Goal: Task Accomplishment & Management: Manage account settings

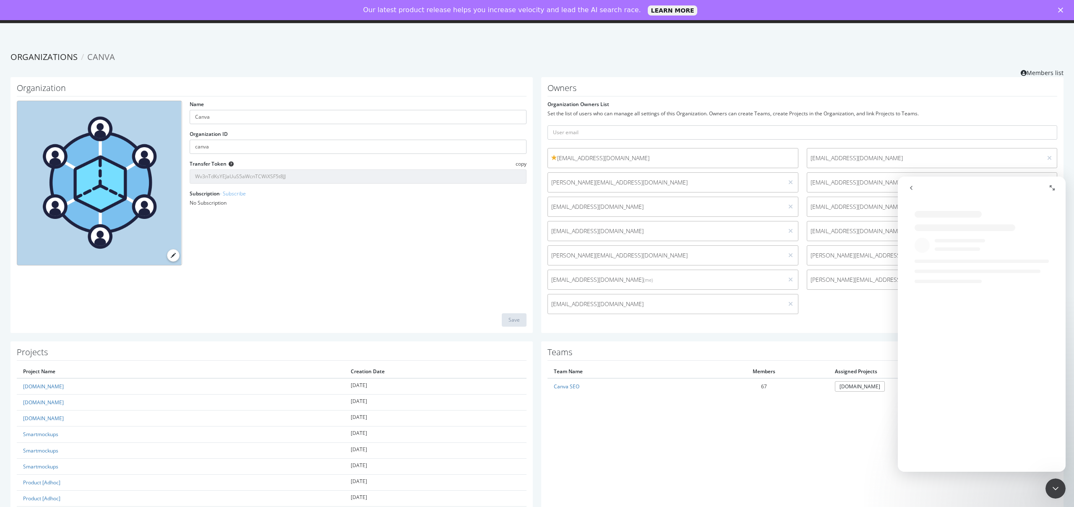
click at [1064, 9] on div "Close" at bounding box center [1062, 10] width 8 height 5
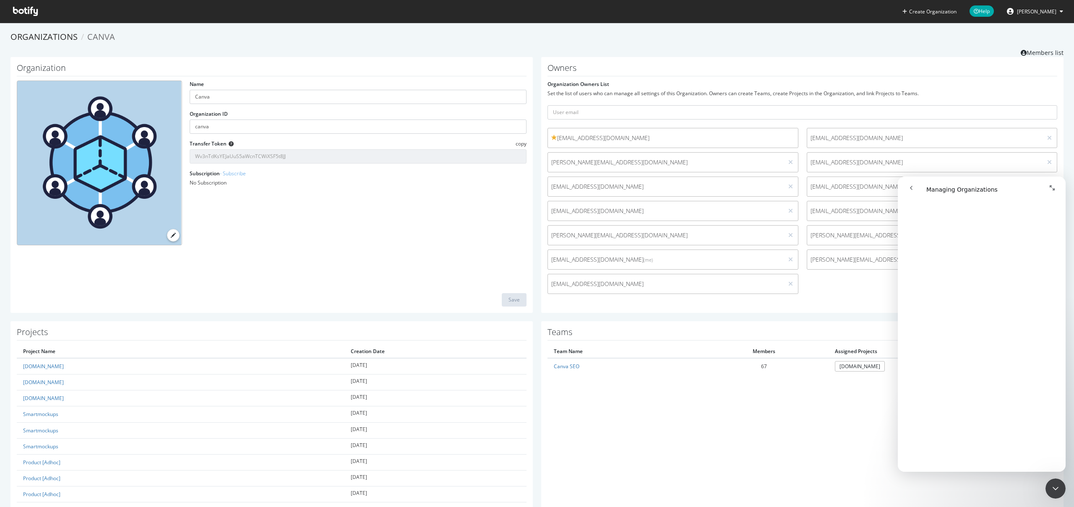
scroll to position [932, 0]
click at [44, 369] on link "[DOMAIN_NAME]" at bounding box center [43, 366] width 41 height 7
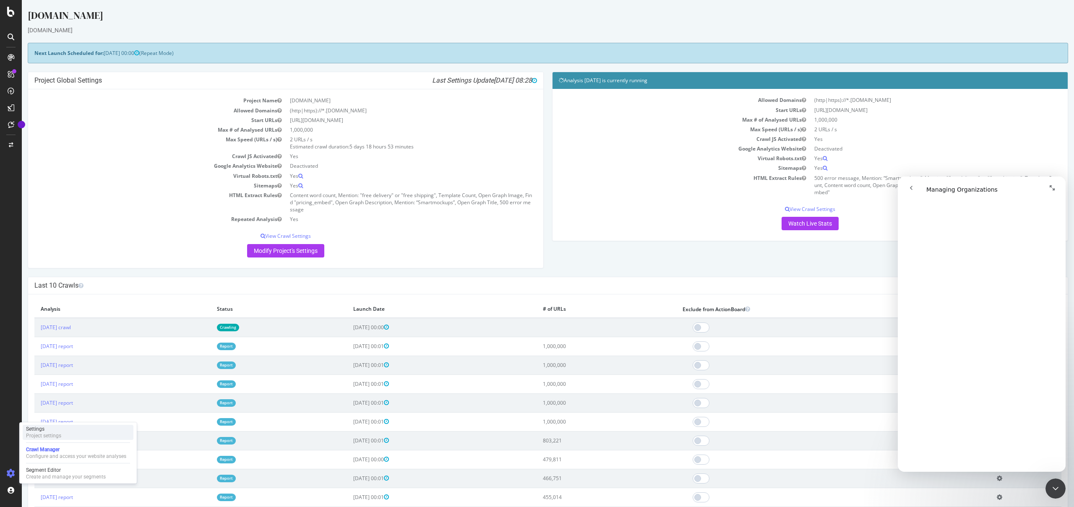
click at [84, 435] on div "Settings Project settings" at bounding box center [78, 432] width 111 height 15
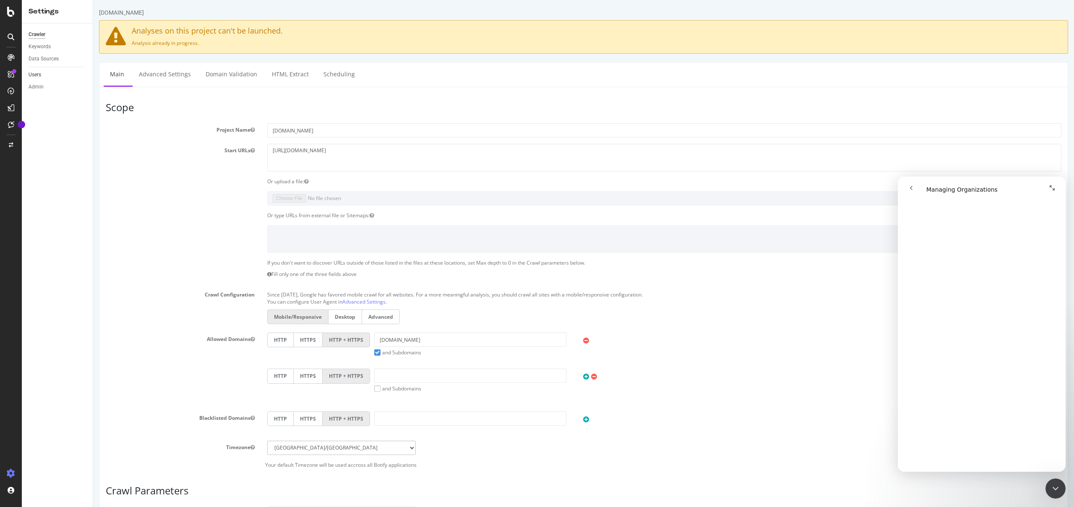
click at [50, 73] on link "Users" at bounding box center [58, 74] width 58 height 9
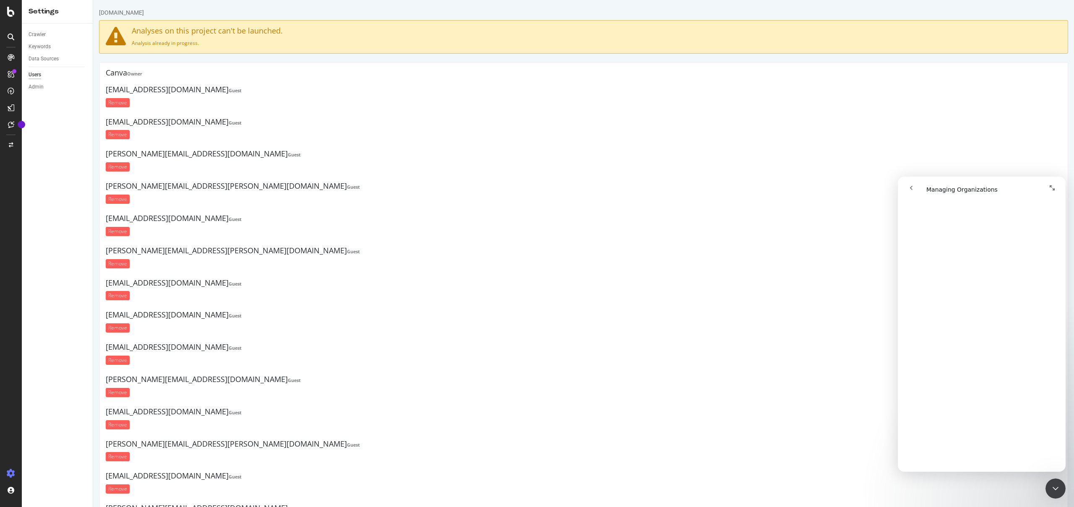
click at [41, 77] on div "Users" at bounding box center [35, 74] width 13 height 9
click at [8, 14] on icon at bounding box center [11, 12] width 8 height 10
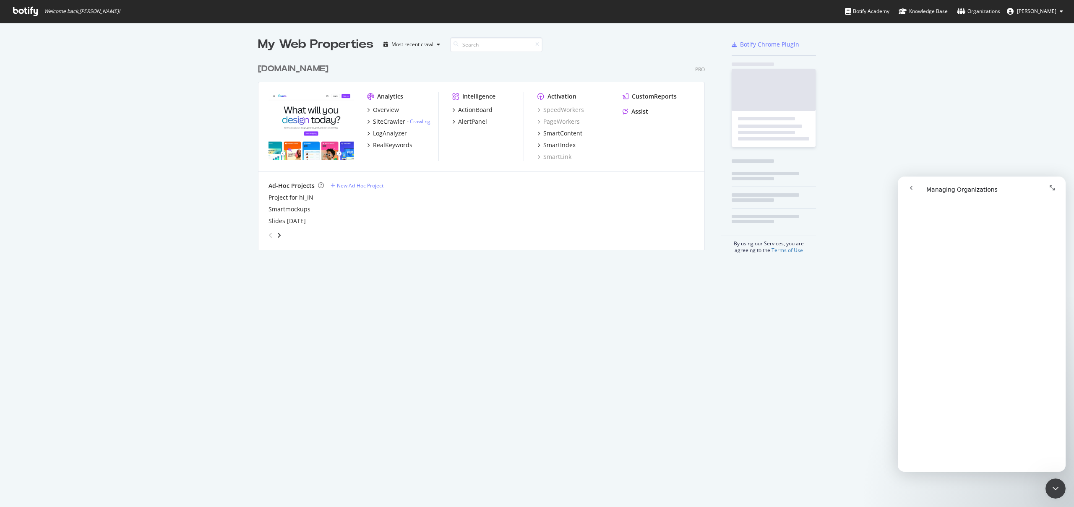
scroll to position [501, 1062]
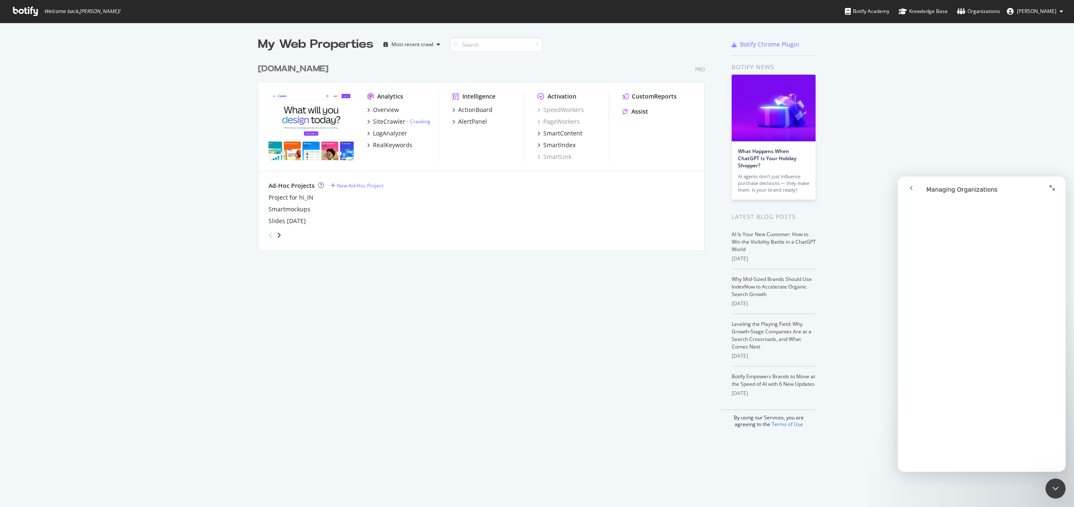
click at [1028, 12] on span "[PERSON_NAME]" at bounding box center [1036, 11] width 39 height 7
click at [991, 13] on div "Organizations" at bounding box center [978, 11] width 43 height 8
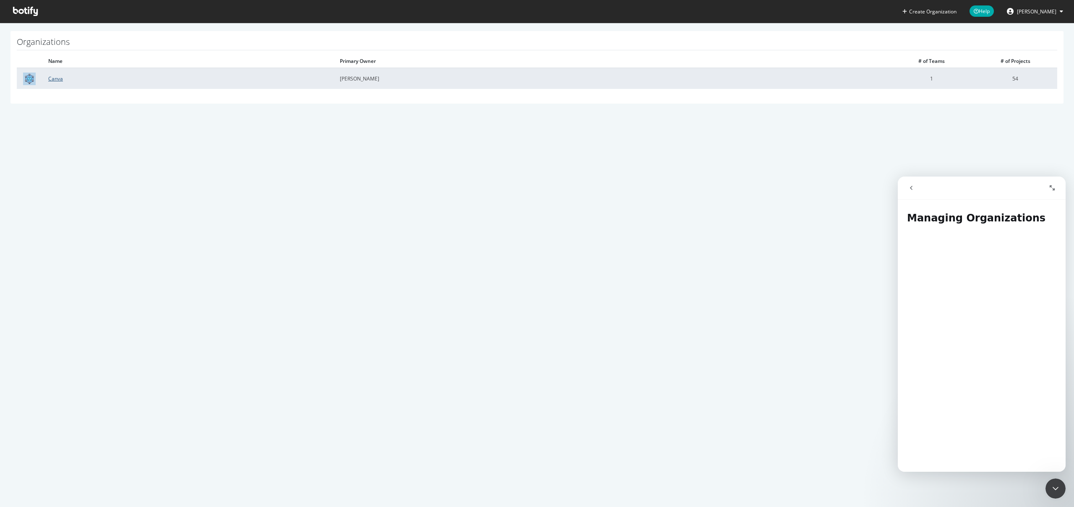
click at [61, 78] on link "Canva" at bounding box center [55, 78] width 15 height 7
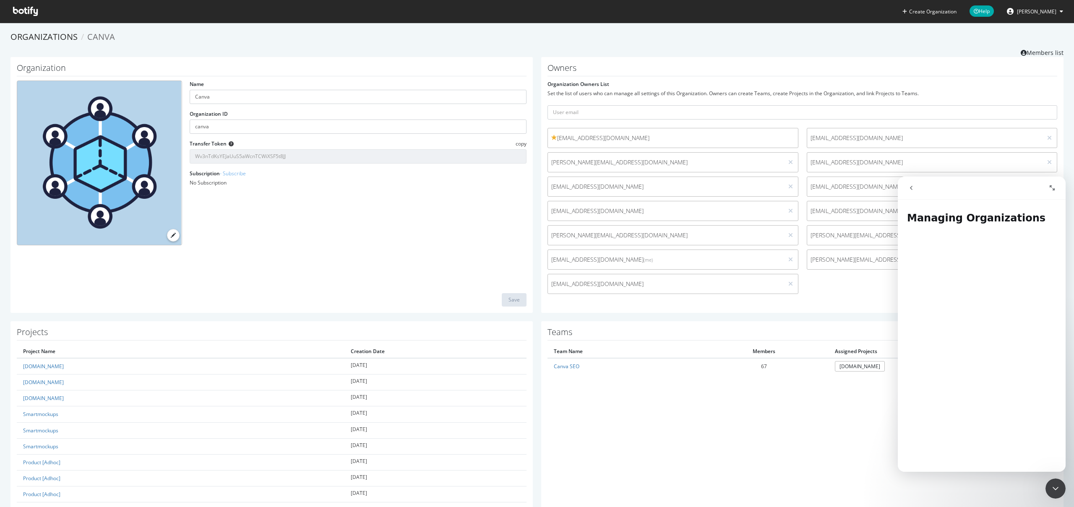
click at [1046, 488] on div "Close Intercom Messenger" at bounding box center [1056, 489] width 20 height 20
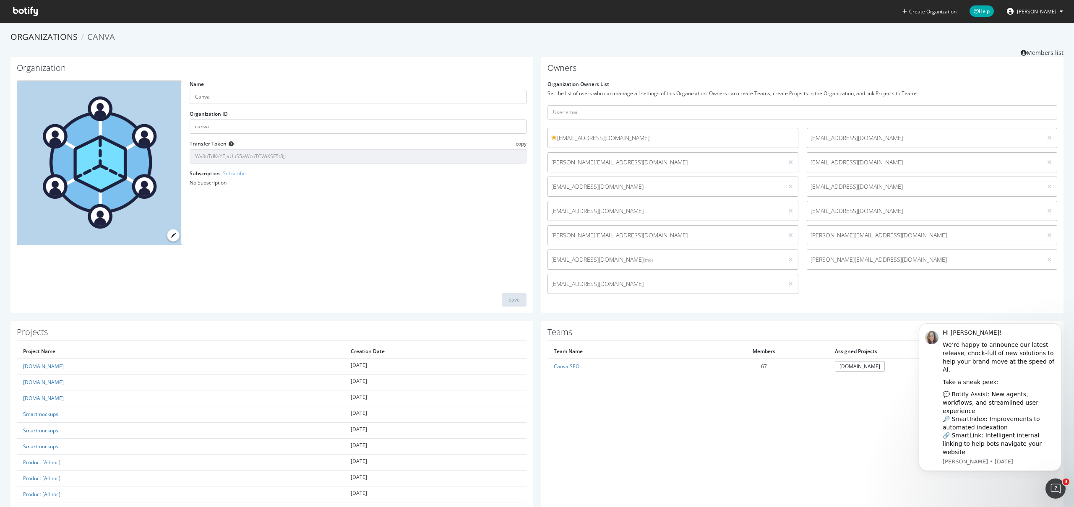
click at [1052, 493] on div "Open Intercom Messenger" at bounding box center [1056, 489] width 28 height 28
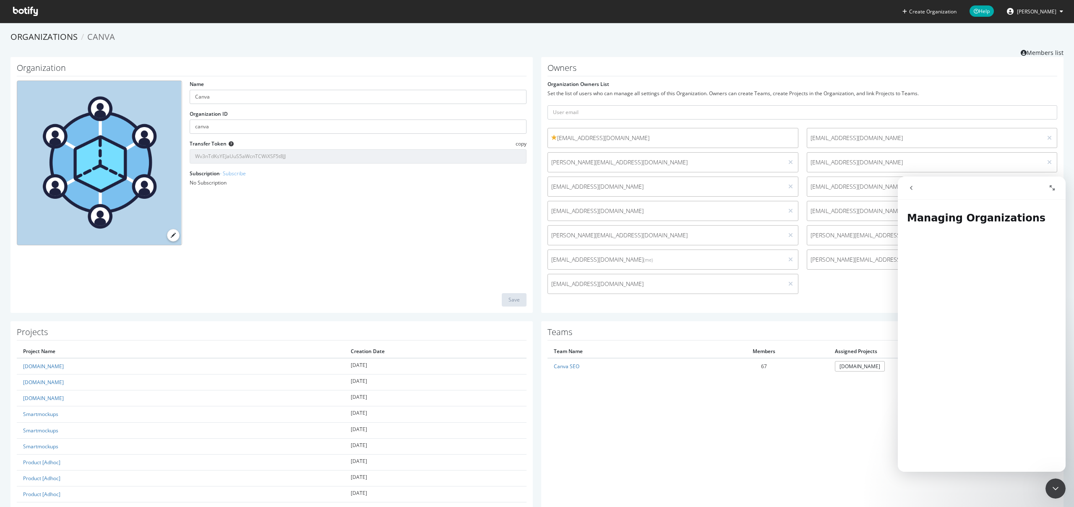
click at [1052, 493] on icon "Close Intercom Messenger" at bounding box center [1056, 489] width 10 height 10
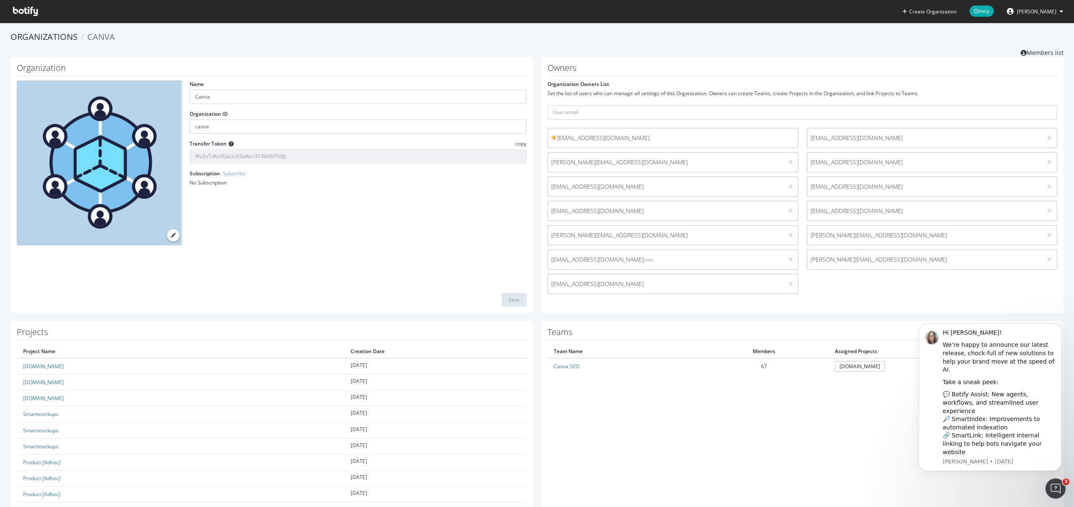
click at [1052, 493] on div "Open Intercom Messenger" at bounding box center [1056, 489] width 28 height 28
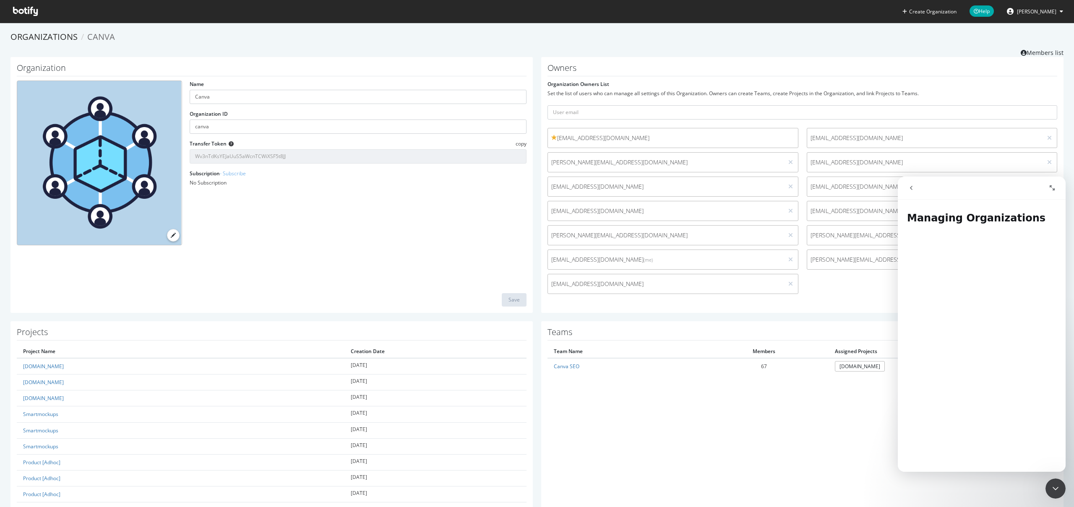
click at [1052, 493] on icon "Close Intercom Messenger" at bounding box center [1056, 489] width 10 height 10
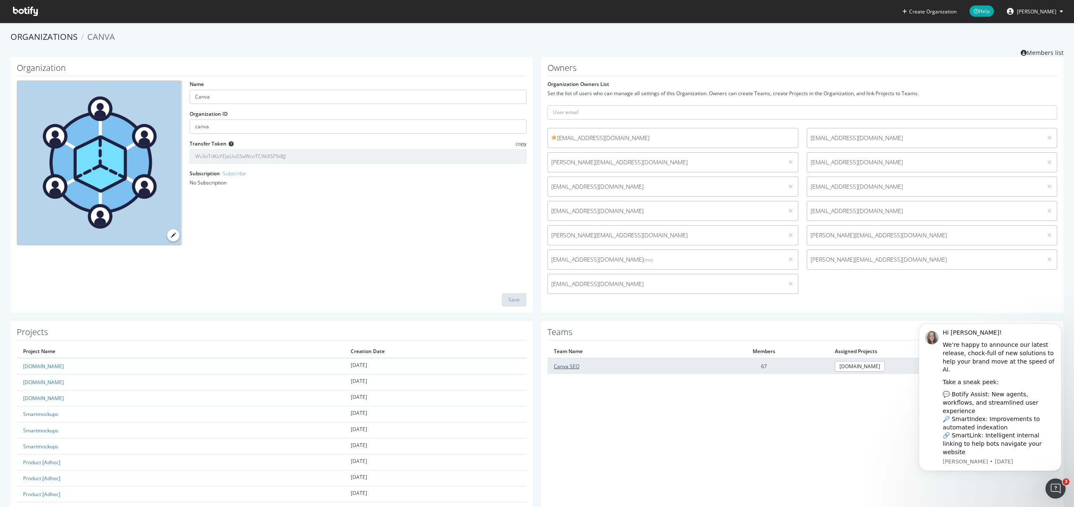
click at [575, 367] on link "Canva SEO" at bounding box center [567, 366] width 26 height 7
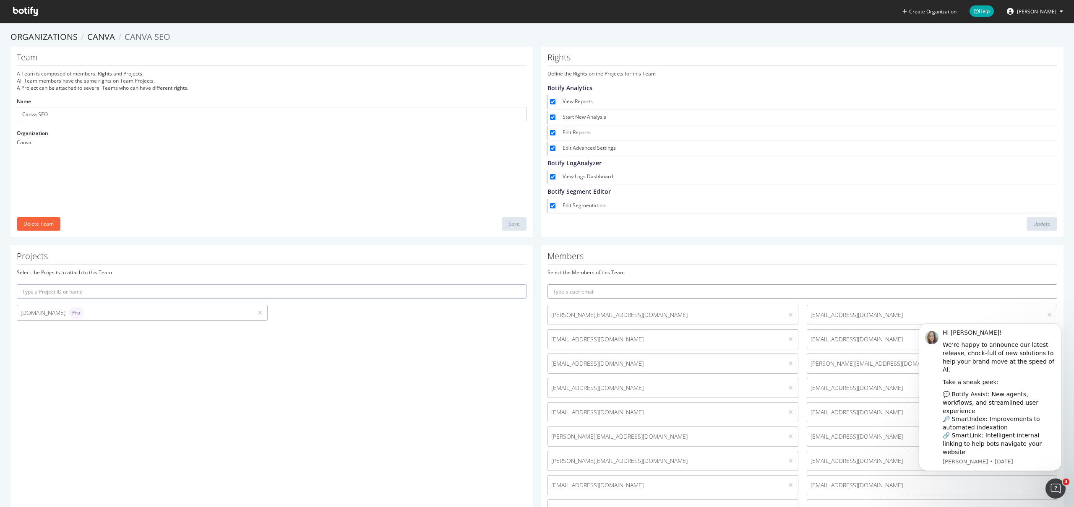
click at [707, 291] on input "text" at bounding box center [803, 291] width 510 height 14
paste input "mo@canva.com"
type input "mo@canva.com"
click at [1048, 290] on icon "submit" at bounding box center [1051, 292] width 6 height 5
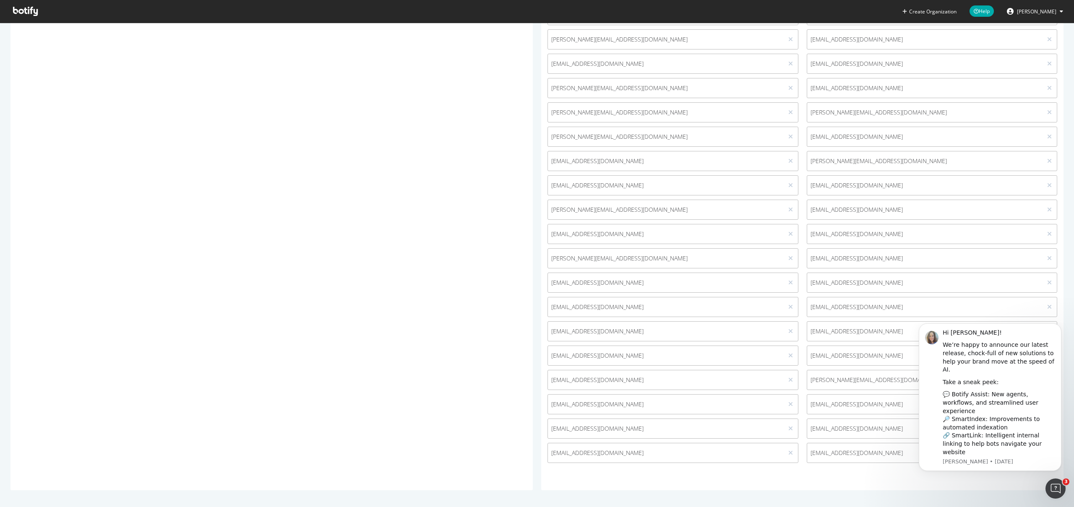
click at [857, 457] on span "mo@canva.com" at bounding box center [925, 453] width 229 height 8
click at [1060, 328] on icon "Dismiss notification" at bounding box center [1059, 326] width 5 height 5
drag, startPoint x: 1059, startPoint y: 333, endPoint x: 1970, endPoint y: 647, distance: 963.4
click at [1059, 331] on button "Dismiss notification" at bounding box center [1059, 326] width 11 height 11
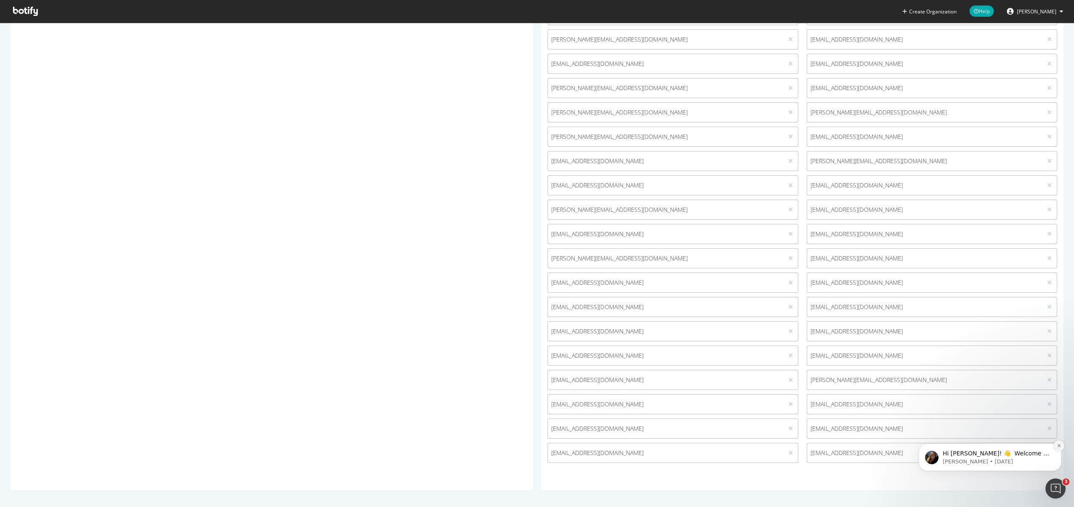
click at [1058, 446] on icon "Dismiss notification" at bounding box center [1059, 446] width 5 height 5
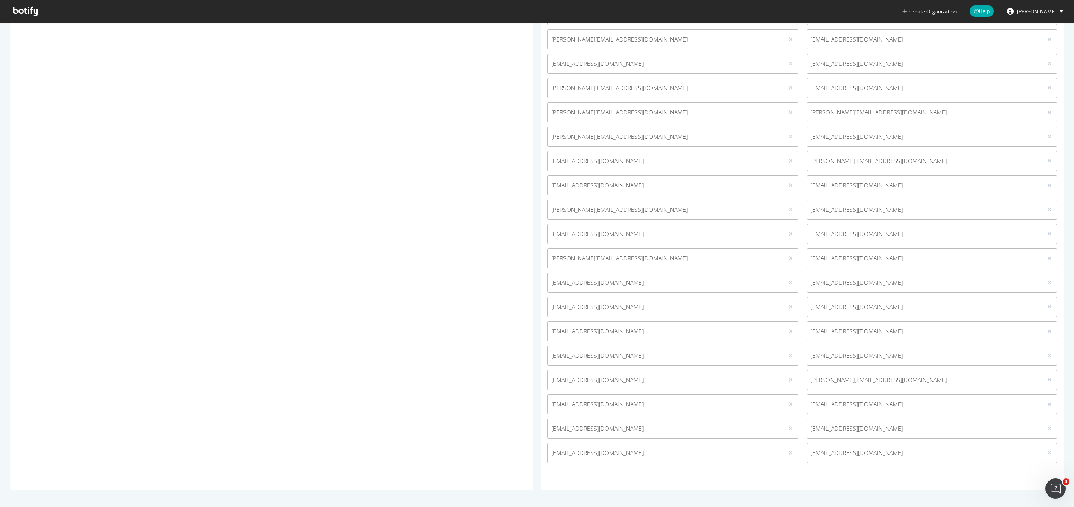
click at [818, 452] on span "mo@canva.com" at bounding box center [925, 453] width 229 height 8
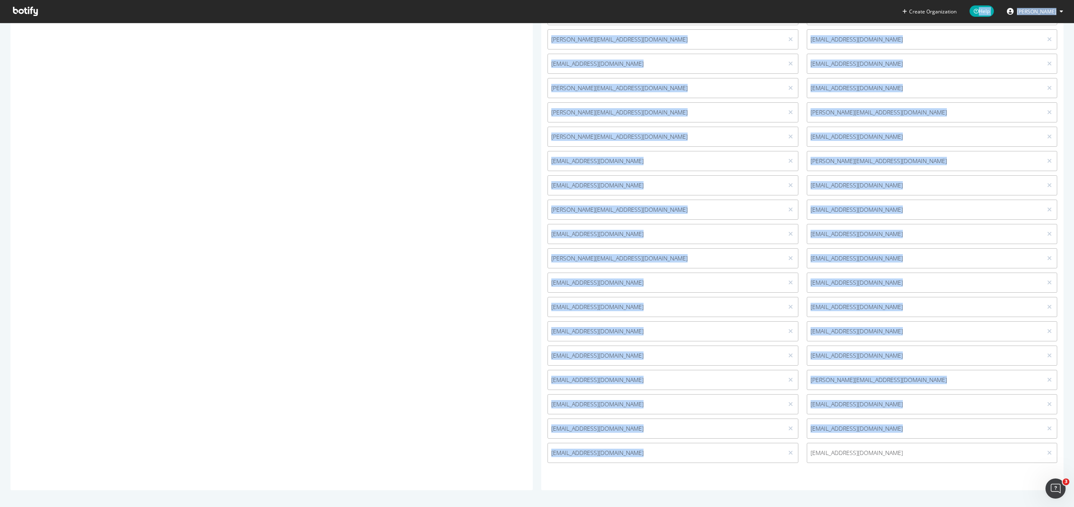
click at [818, 452] on span "mo@canva.com" at bounding box center [925, 453] width 229 height 8
